Goal: Transaction & Acquisition: Book appointment/travel/reservation

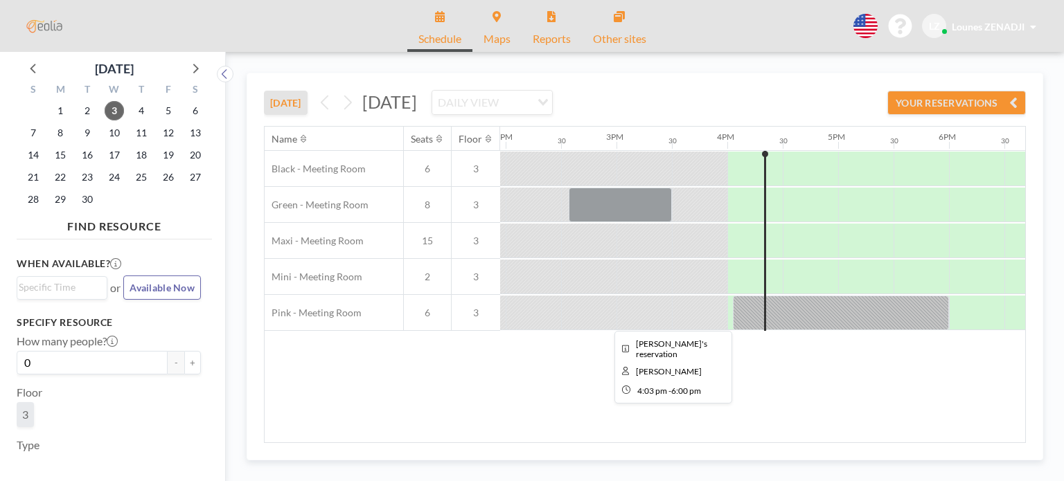
scroll to position [0, 1540]
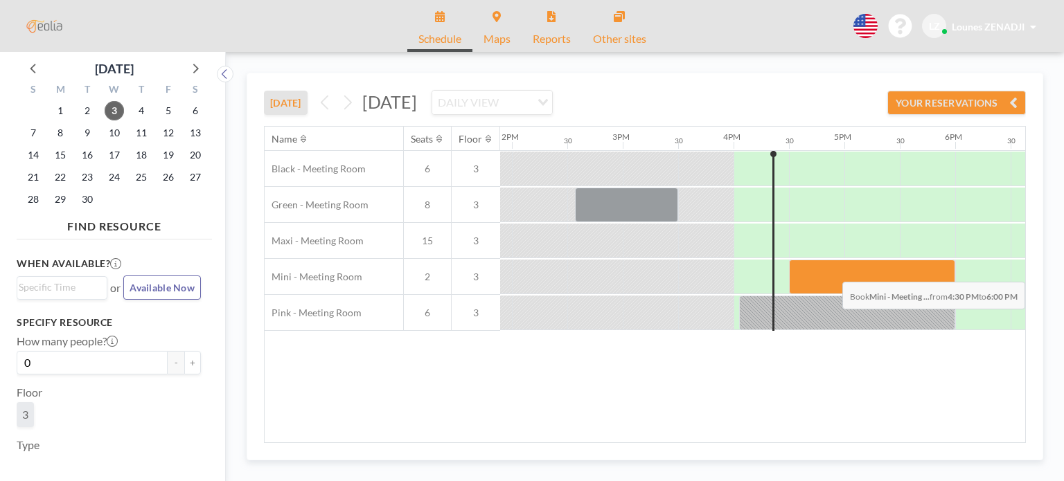
drag, startPoint x: 815, startPoint y: 276, endPoint x: 914, endPoint y: 271, distance: 99.2
click at [914, 271] on div at bounding box center [872, 277] width 166 height 35
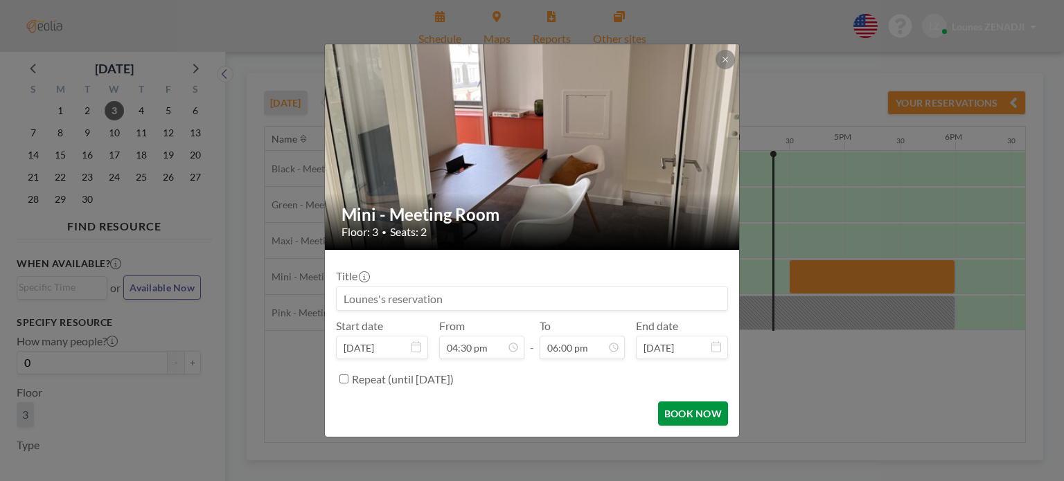
click at [692, 413] on button "BOOK NOW" at bounding box center [693, 414] width 70 height 24
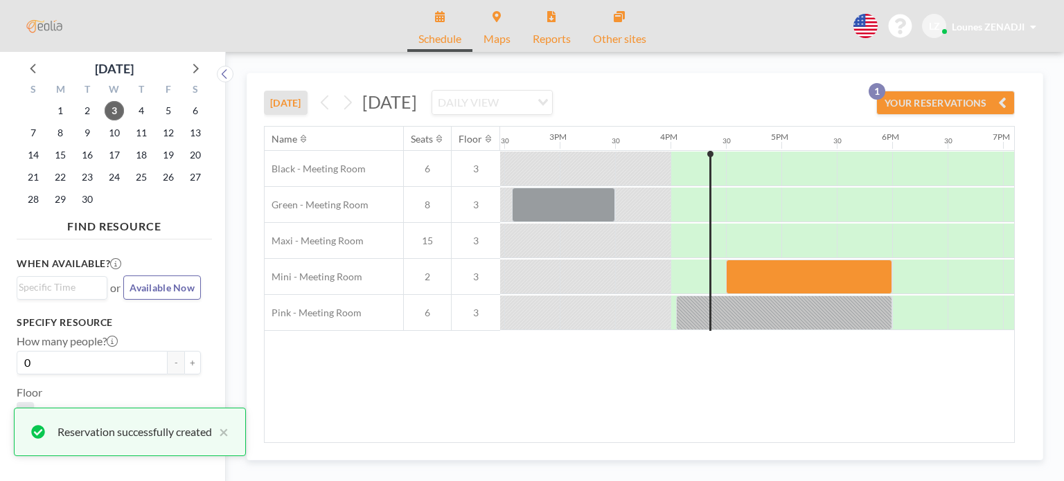
scroll to position [0, 1608]
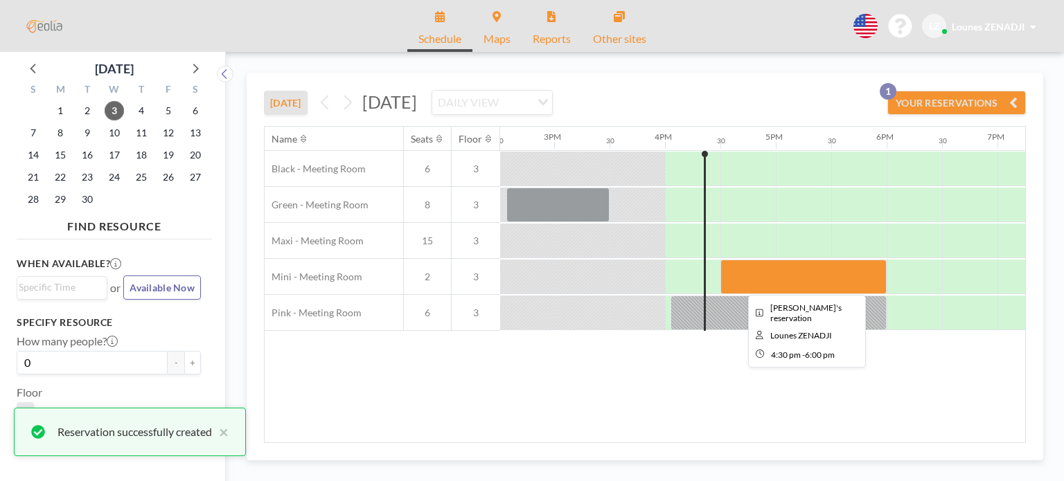
click at [734, 275] on div at bounding box center [803, 277] width 166 height 35
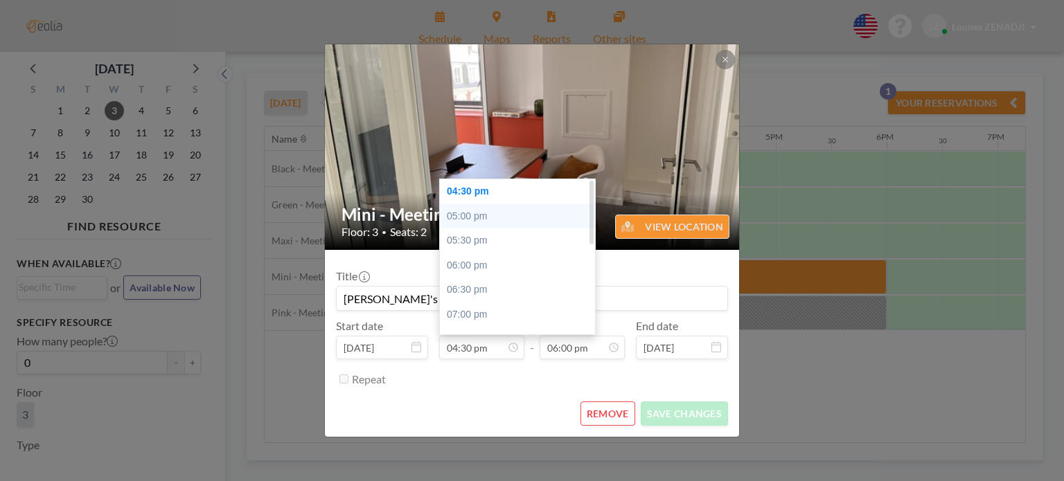
click at [457, 212] on div "05:00 pm" at bounding box center [521, 216] width 162 height 25
type input "05:00 pm"
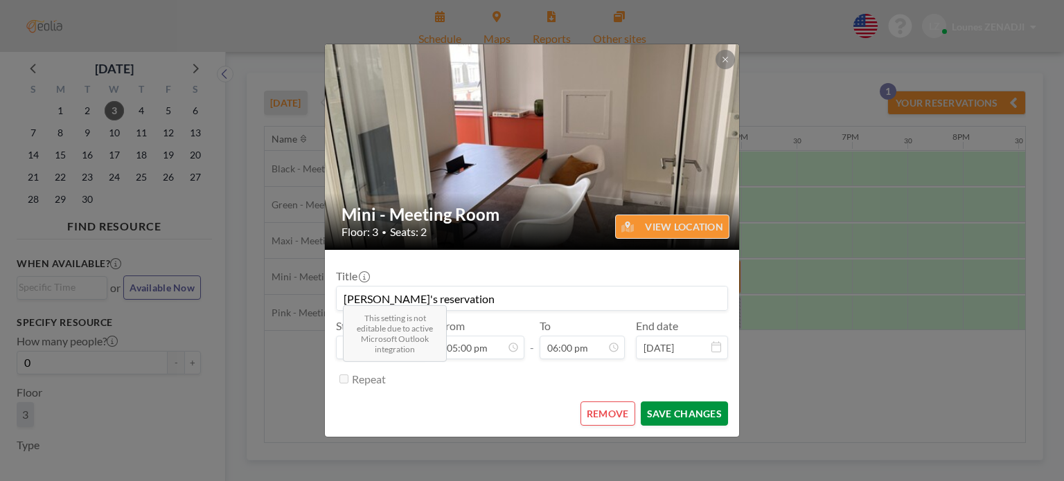
scroll to position [0, 1829]
click at [679, 418] on button "SAVE CHANGES" at bounding box center [684, 414] width 87 height 24
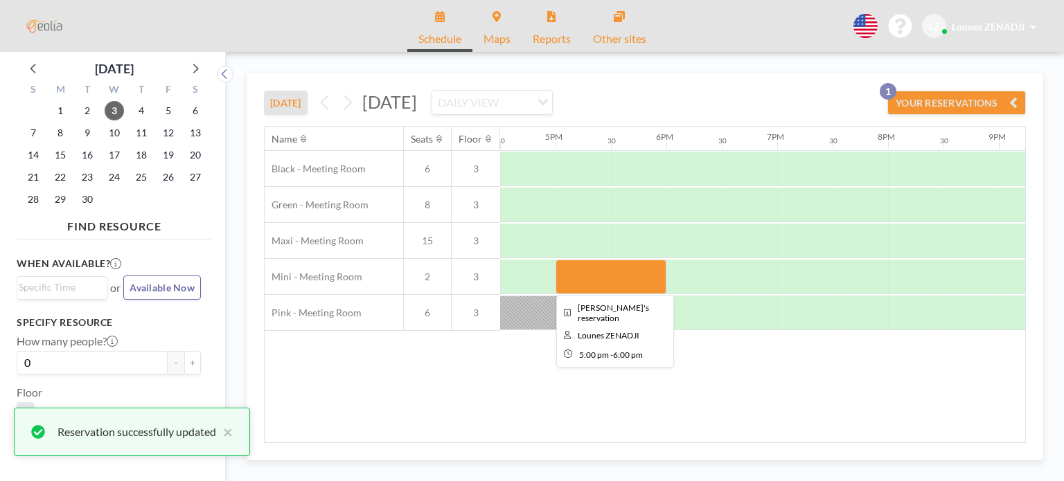
scroll to position [0, 1762]
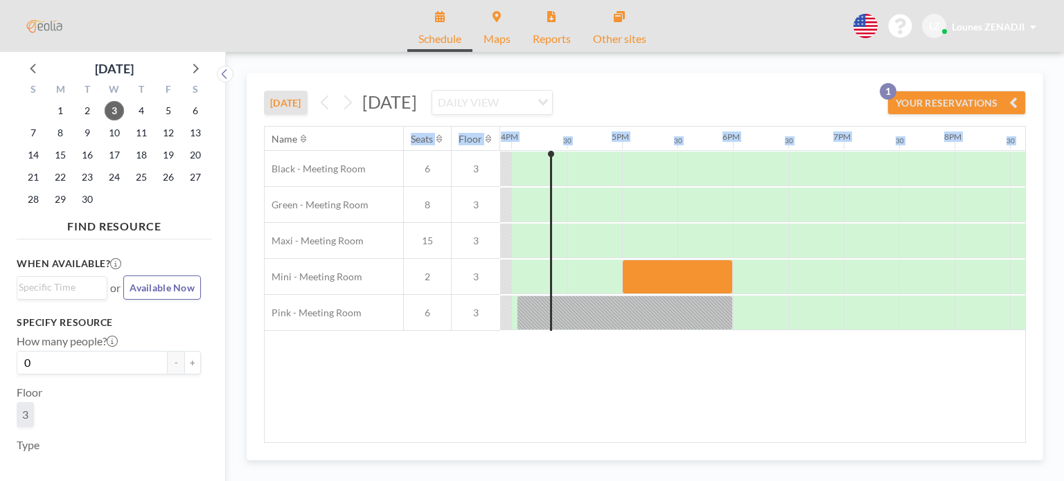
click at [951, 102] on button "YOUR RESERVATIONS 1" at bounding box center [956, 103] width 139 height 24
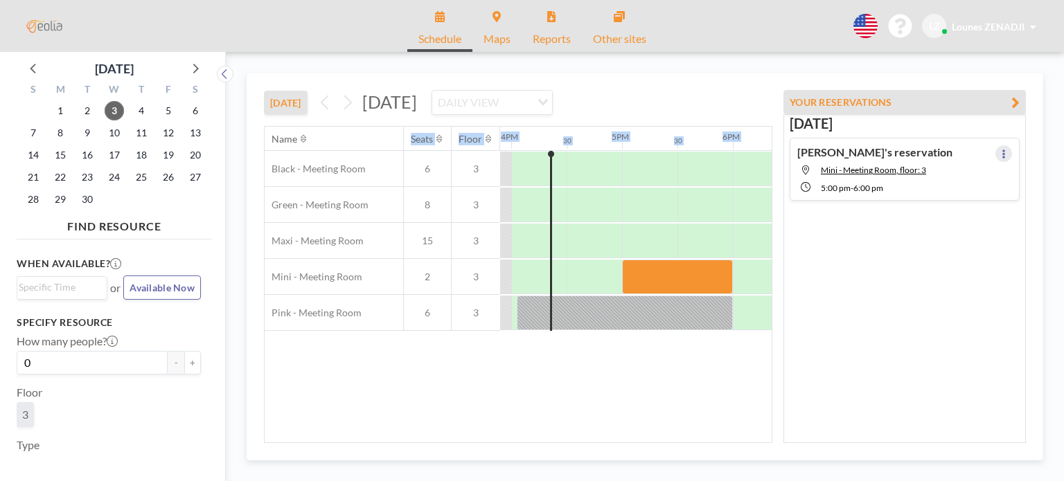
click at [1001, 150] on icon at bounding box center [1004, 154] width 6 height 9
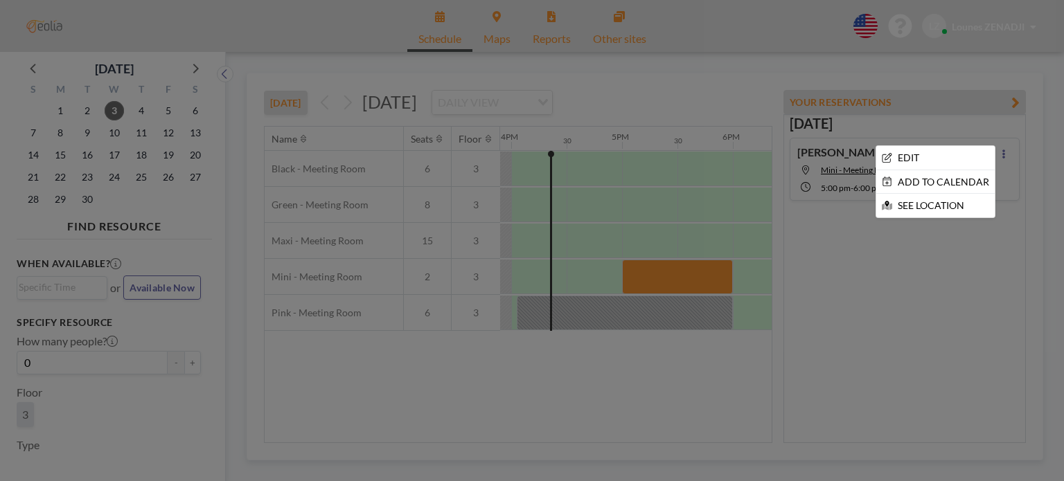
click at [1000, 149] on div at bounding box center [532, 240] width 1064 height 481
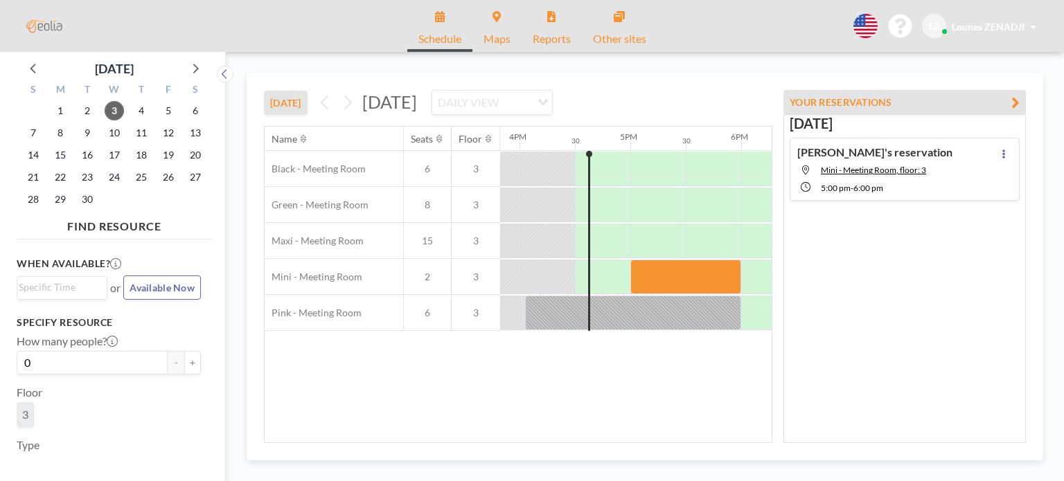
scroll to position [0, 1829]
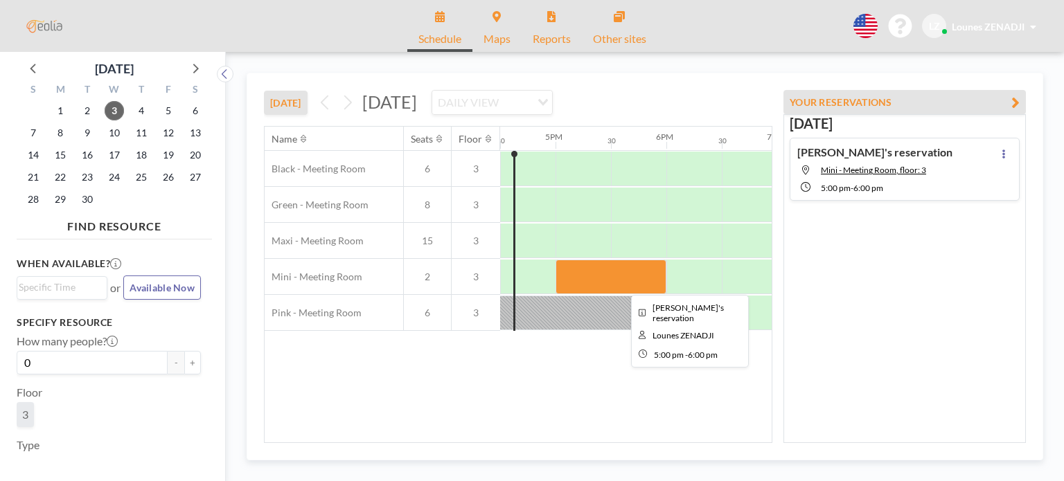
click at [586, 277] on div at bounding box center [611, 277] width 111 height 35
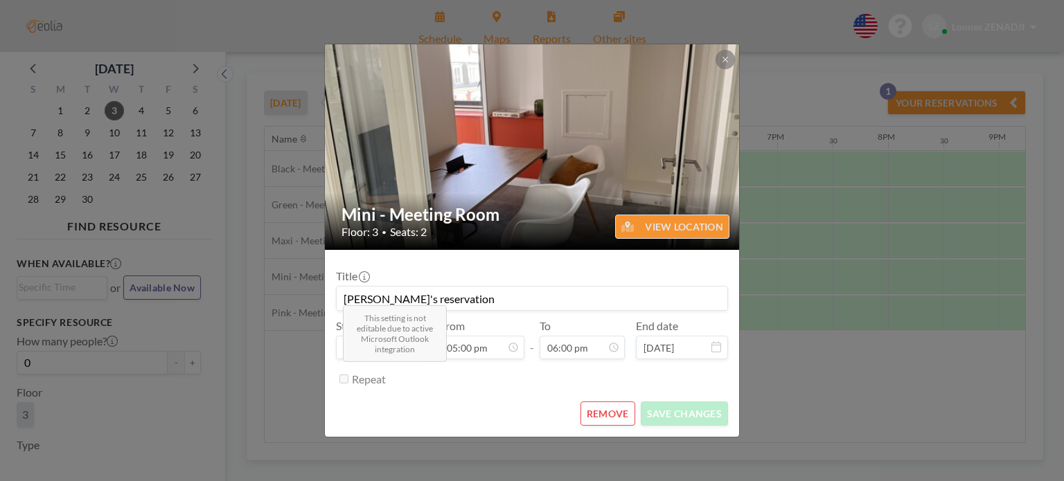
scroll to position [0, 0]
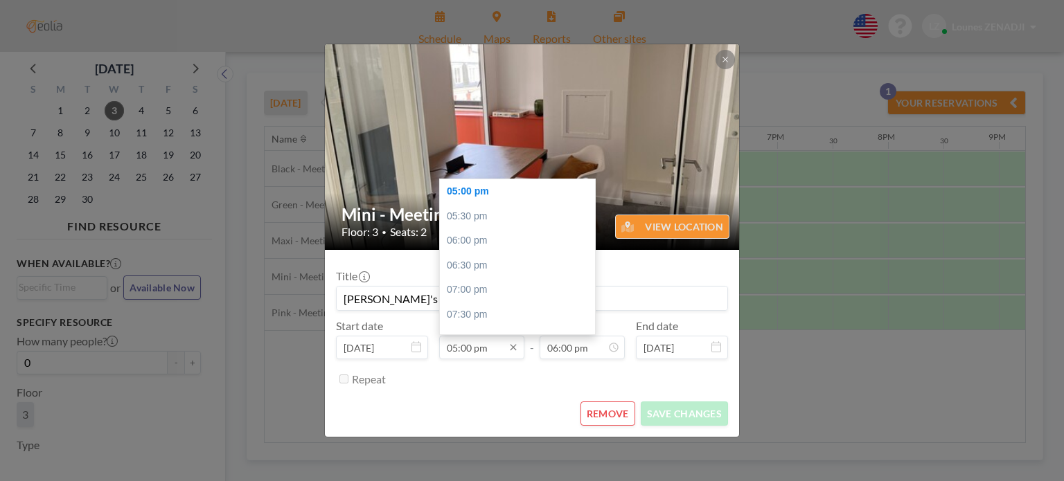
click at [448, 351] on input "05:00 pm" at bounding box center [481, 348] width 85 height 24
click at [456, 351] on input "05:00 pm" at bounding box center [481, 348] width 85 height 24
type input "05:00 pm"
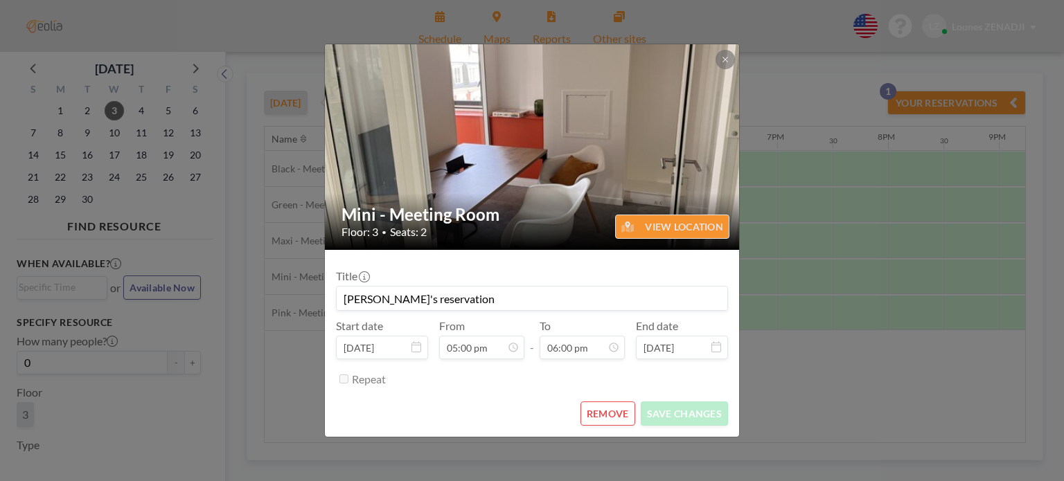
click at [831, 326] on div "Mini - Meeting Room Floor: 3 • Seats: 2 VIEW LOCATION Title Lounes's reservatio…" at bounding box center [532, 240] width 1064 height 481
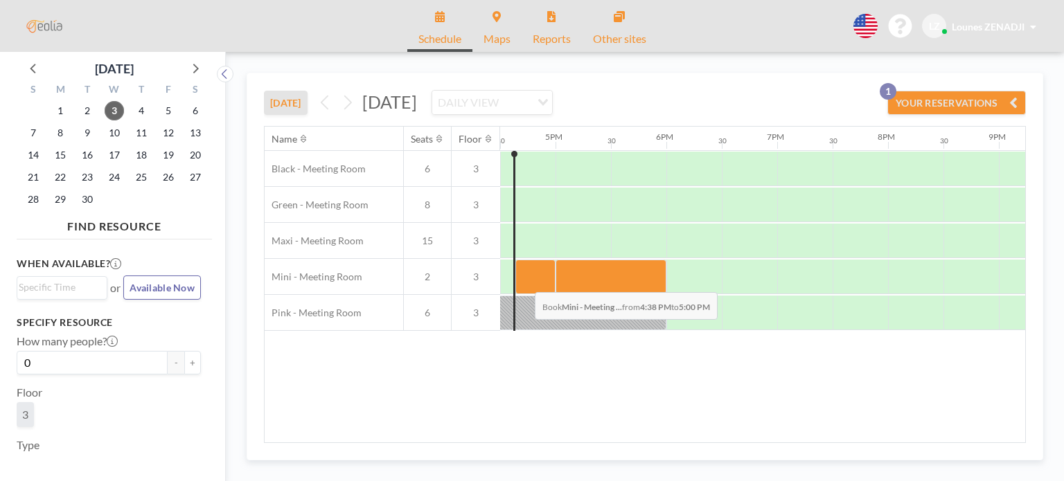
click at [524, 281] on div at bounding box center [535, 277] width 40 height 35
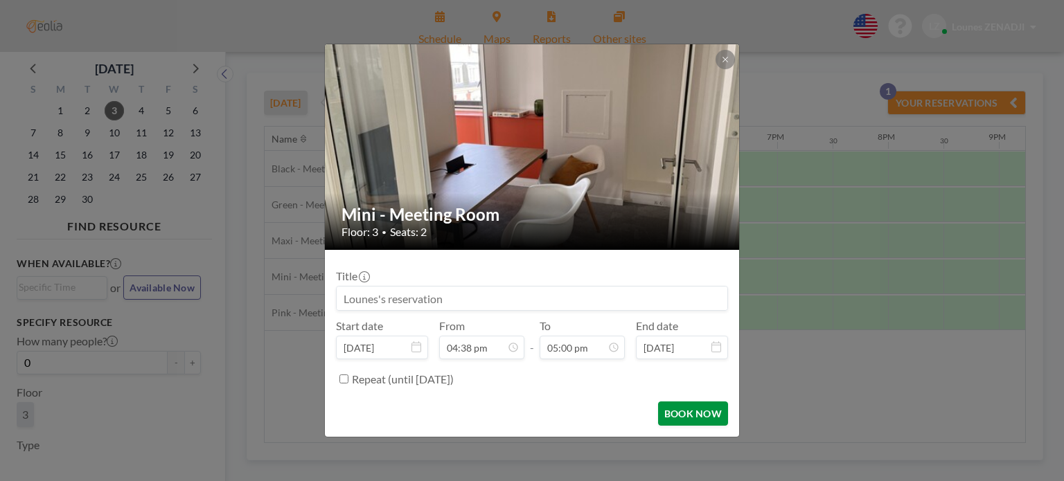
click at [711, 414] on button "BOOK NOW" at bounding box center [693, 414] width 70 height 24
